Goal: Task Accomplishment & Management: Complete application form

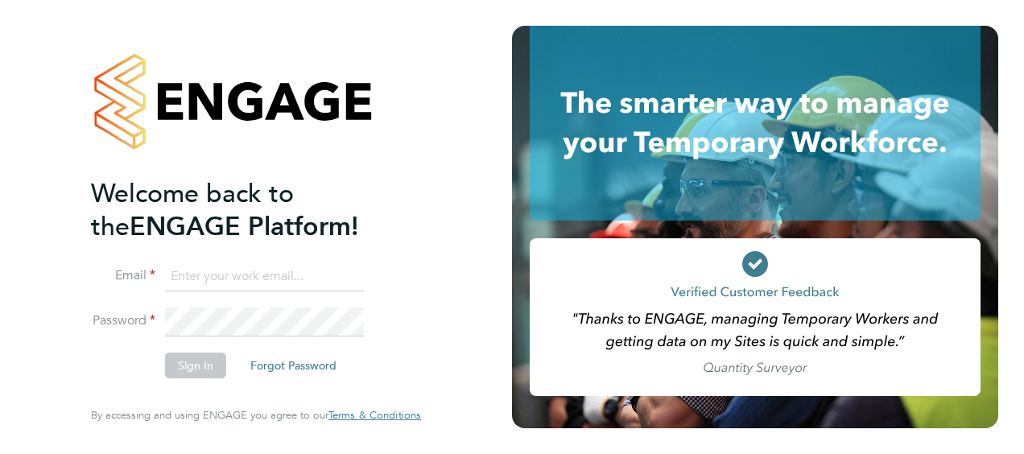
type input "[EMAIL_ADDRESS][DOMAIN_NAME]"
click at [206, 370] on button "Sign In" at bounding box center [195, 366] width 61 height 26
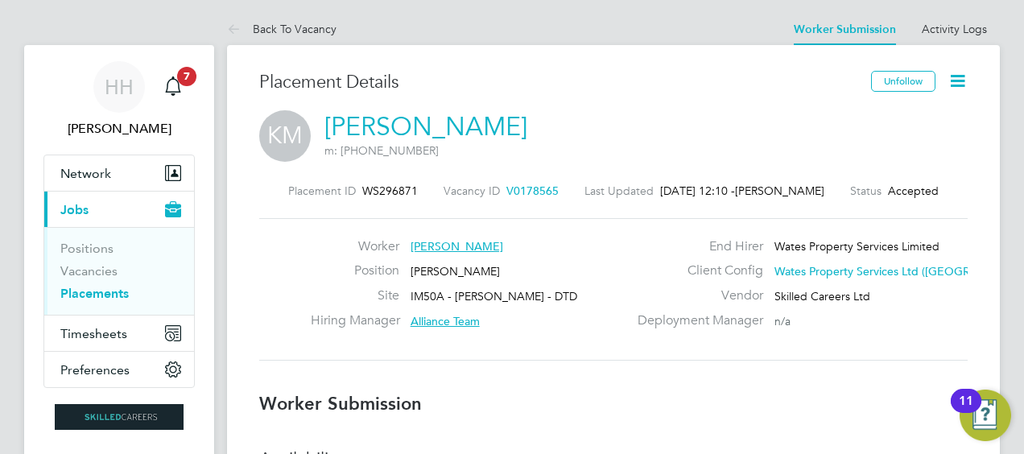
click at [965, 76] on icon at bounding box center [958, 81] width 20 height 20
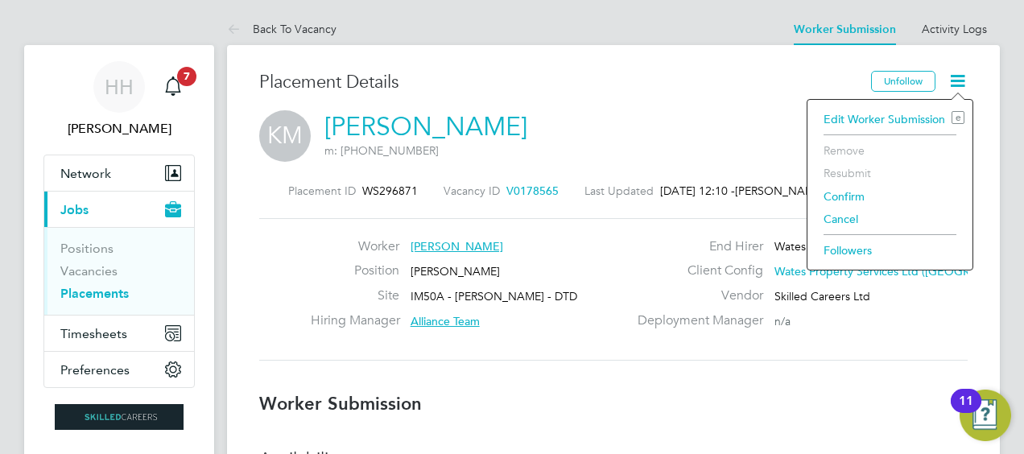
click at [850, 196] on li "Confirm" at bounding box center [890, 196] width 149 height 23
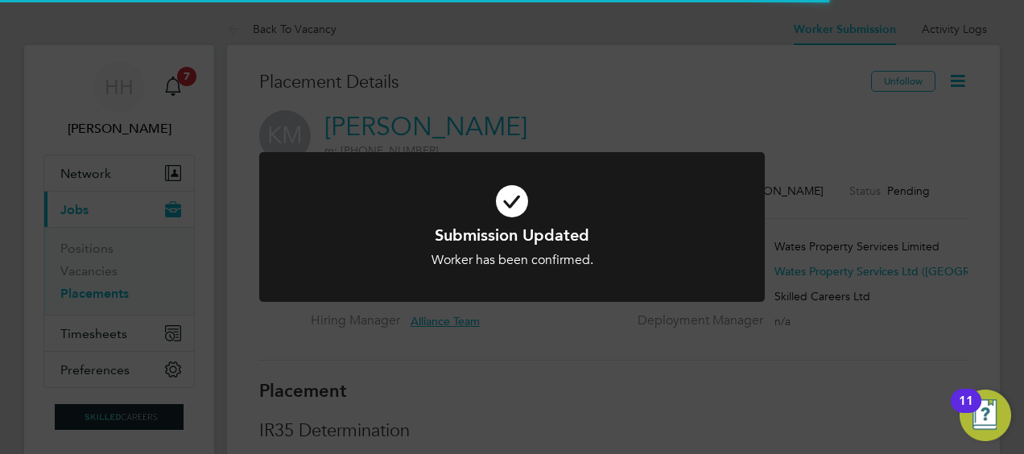
scroll to position [15, 118]
